Goal: Find contact information: Find contact information

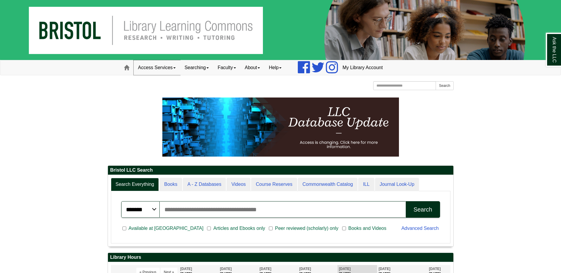
click at [172, 65] on link "Access Services" at bounding box center [157, 67] width 46 height 15
click at [209, 64] on link "Searching" at bounding box center [196, 67] width 33 height 15
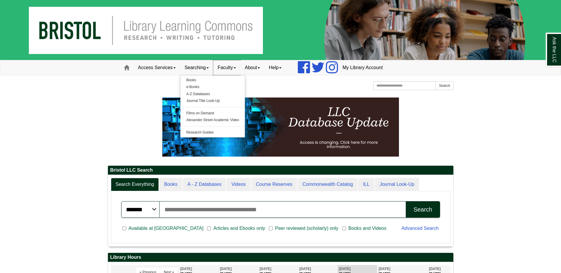
click at [233, 69] on link "Faculty" at bounding box center [226, 67] width 27 height 15
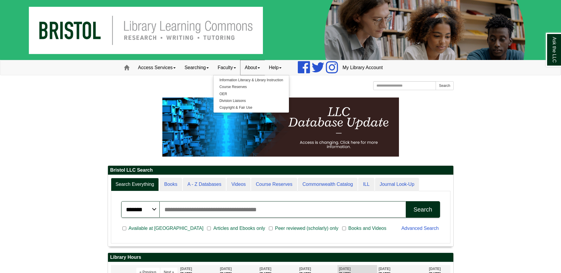
click at [255, 69] on link "About" at bounding box center [252, 67] width 24 height 15
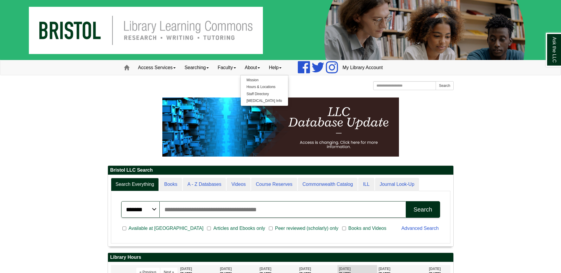
click at [275, 65] on link "Help" at bounding box center [275, 67] width 22 height 15
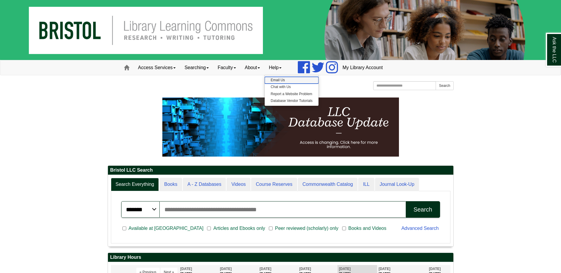
click at [283, 80] on link "Email Us" at bounding box center [290, 80] width 53 height 7
click at [277, 68] on link "Help" at bounding box center [275, 67] width 22 height 15
click at [350, 83] on div "[GEOGRAPHIC_DATA] [GEOGRAPHIC_DATA] Learning Commons Homepage Homepage Home Sea…" at bounding box center [281, 86] width 346 height 10
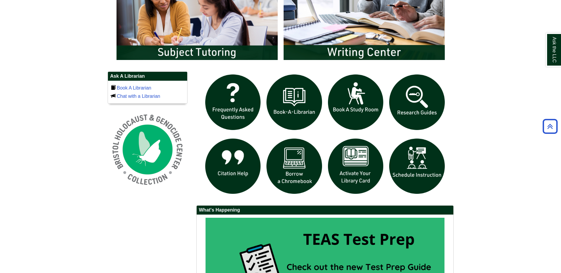
scroll to position [482, 0]
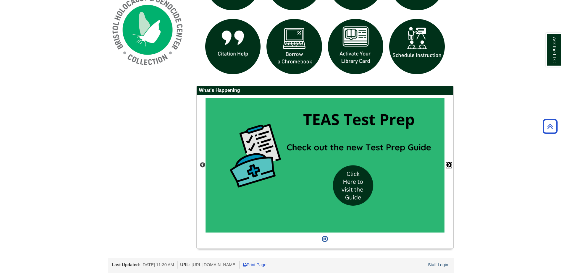
click at [448, 165] on button "Next" at bounding box center [449, 165] width 6 height 6
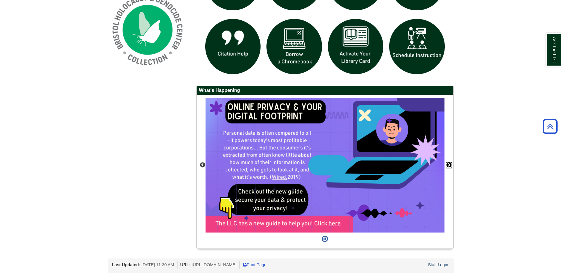
click at [448, 165] on button "Next" at bounding box center [449, 165] width 6 height 6
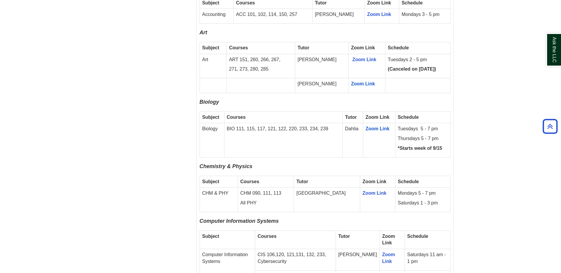
scroll to position [560, 0]
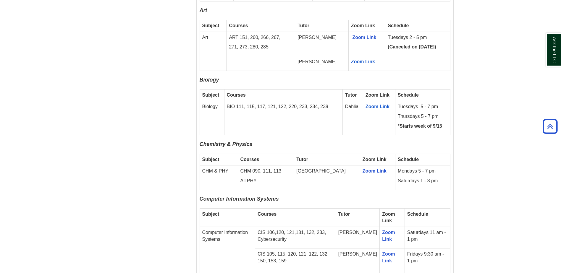
drag, startPoint x: 511, startPoint y: 140, endPoint x: 511, endPoint y: 144, distance: 3.8
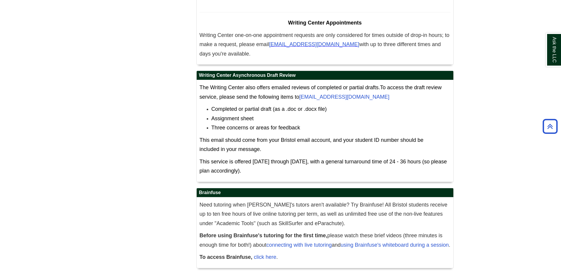
scroll to position [3298, 0]
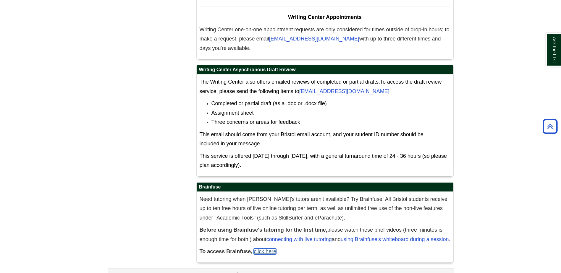
click at [268, 248] on link "click here" at bounding box center [265, 251] width 22 height 6
